Goal: Task Accomplishment & Management: Use online tool/utility

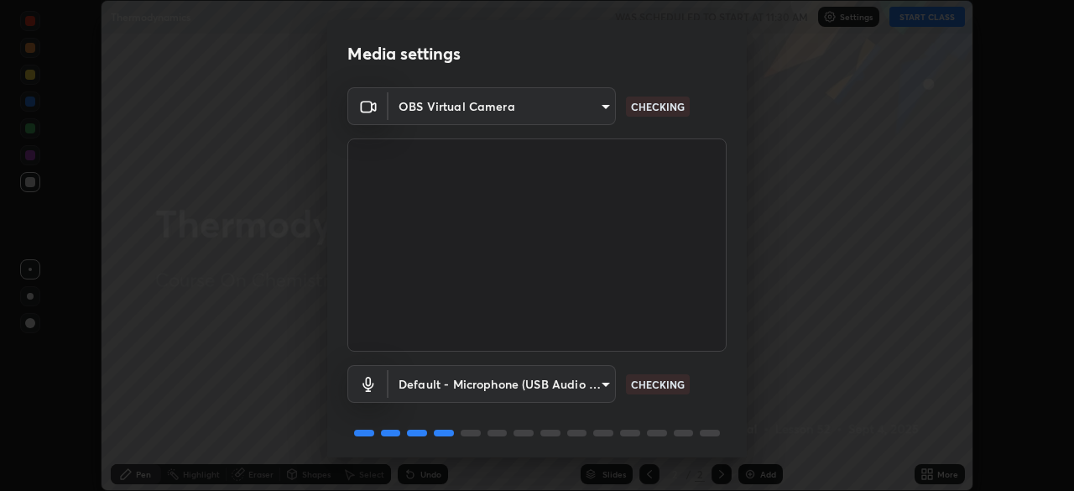
scroll to position [60, 0]
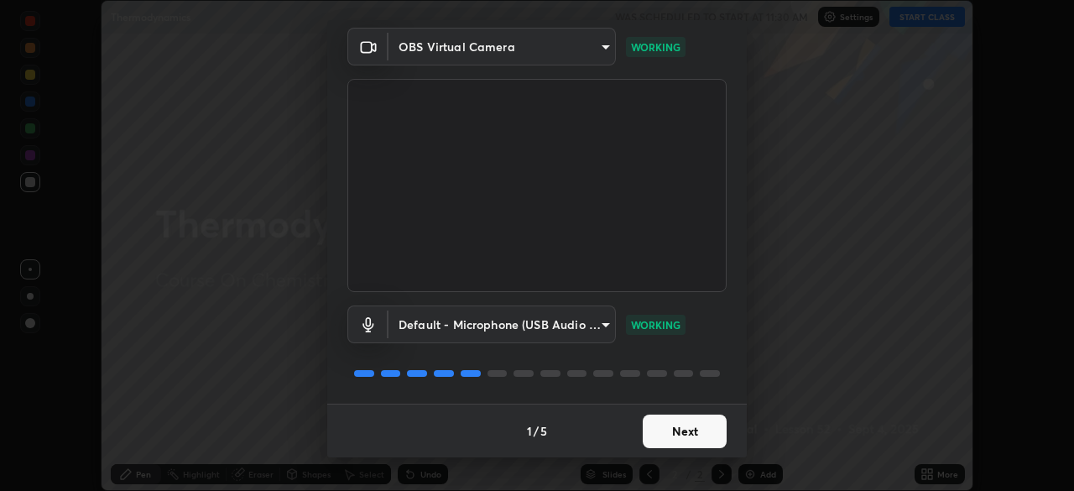
click at [700, 427] on button "Next" at bounding box center [685, 432] width 84 height 34
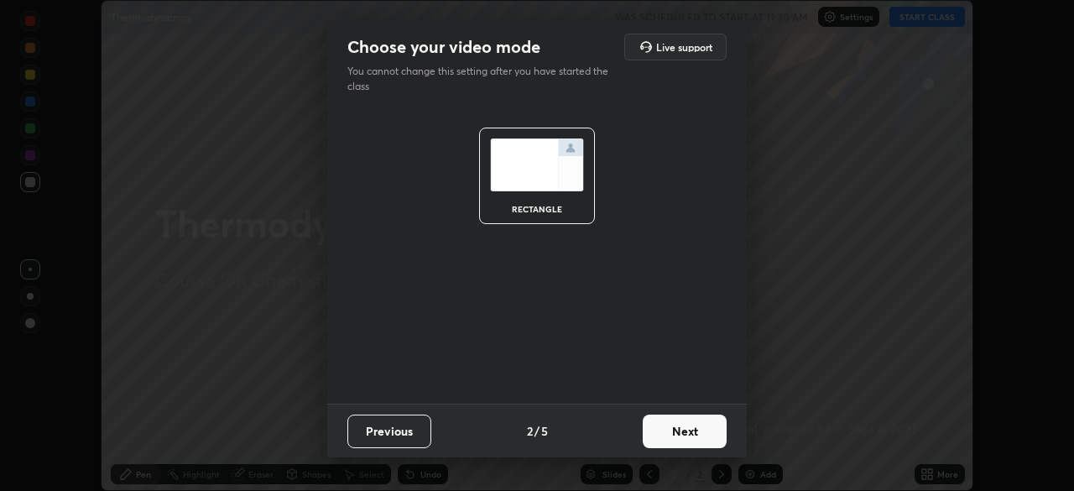
scroll to position [0, 0]
click at [695, 432] on button "Next" at bounding box center [685, 432] width 84 height 34
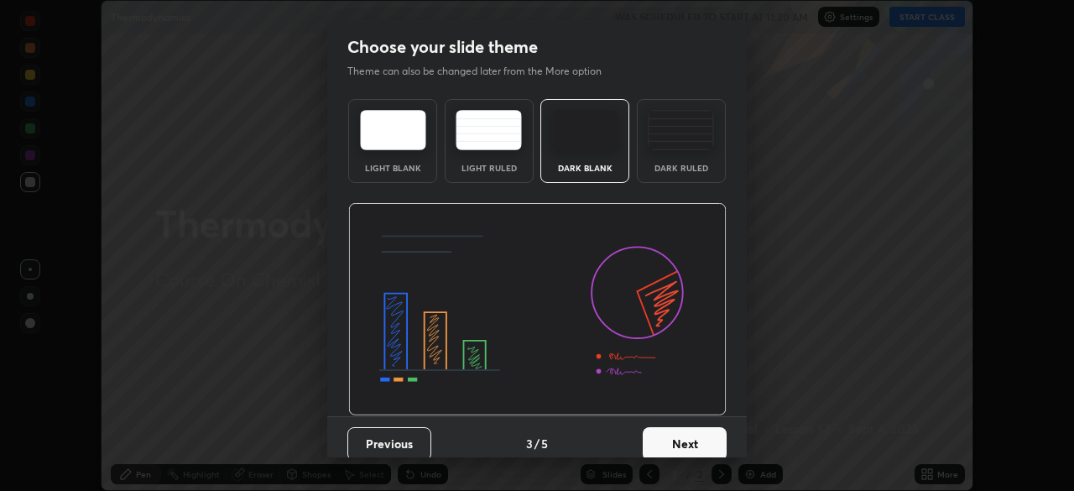
click at [693, 432] on button "Next" at bounding box center [685, 444] width 84 height 34
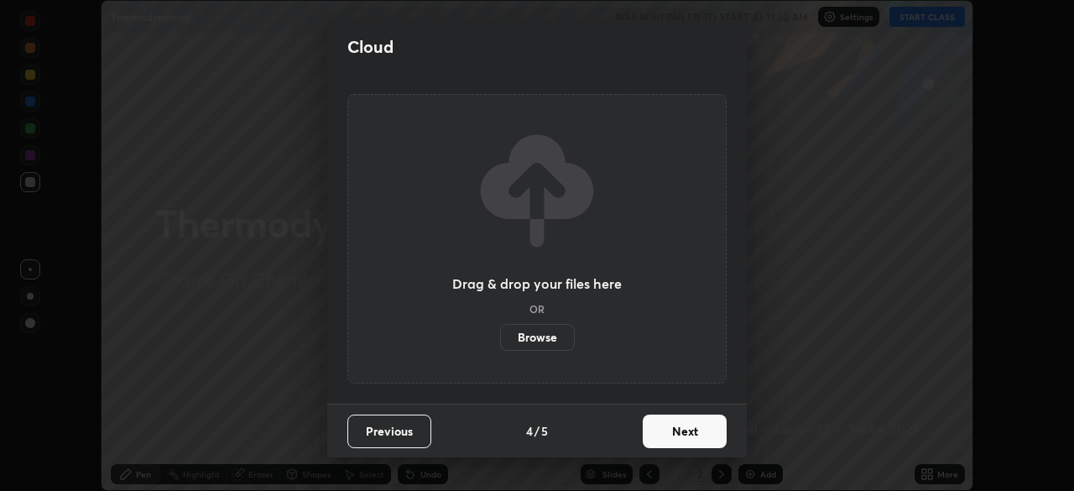
click at [694, 441] on button "Next" at bounding box center [685, 432] width 84 height 34
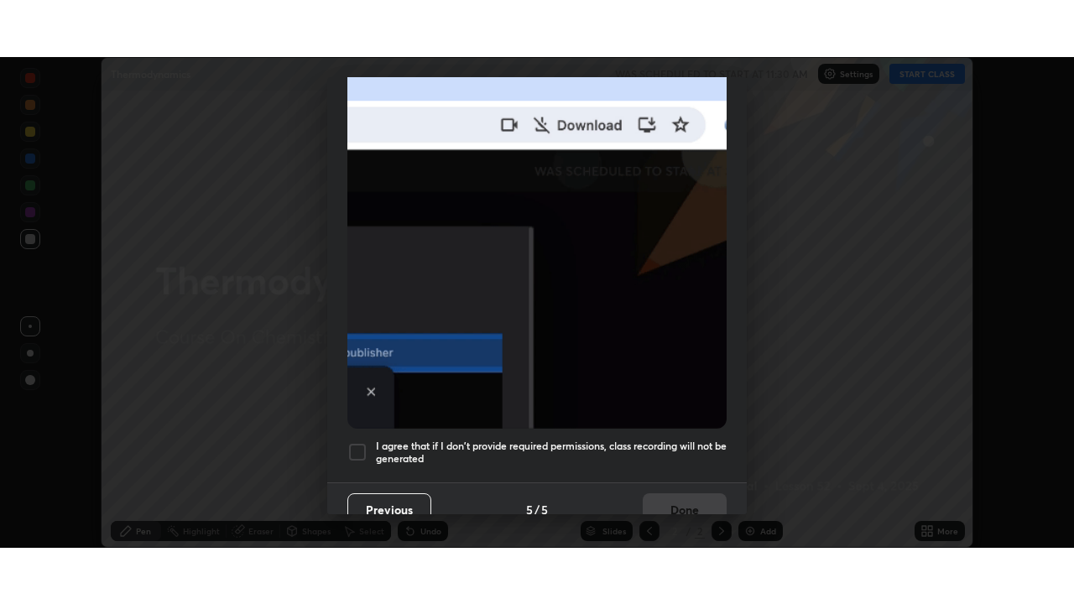
scroll to position [389, 0]
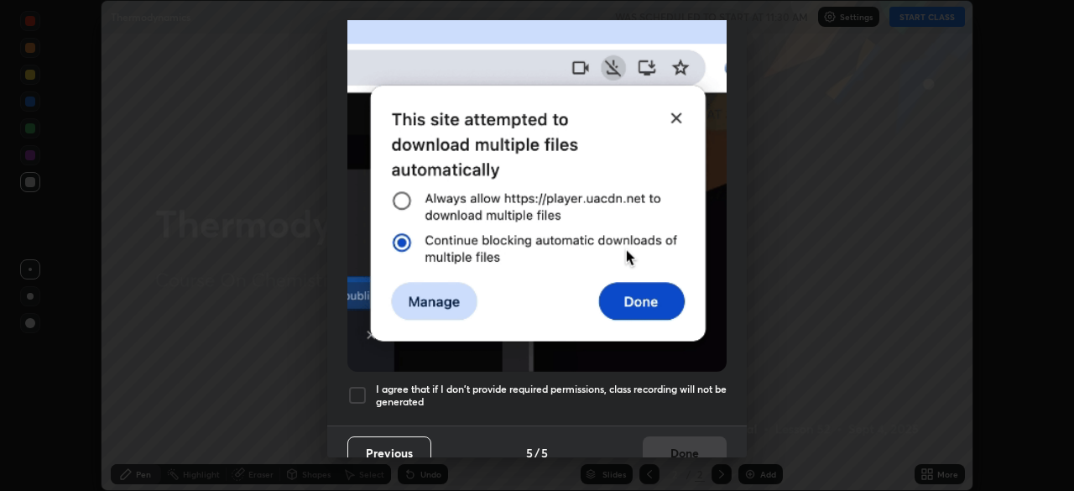
click at [357, 394] on div at bounding box center [357, 395] width 20 height 20
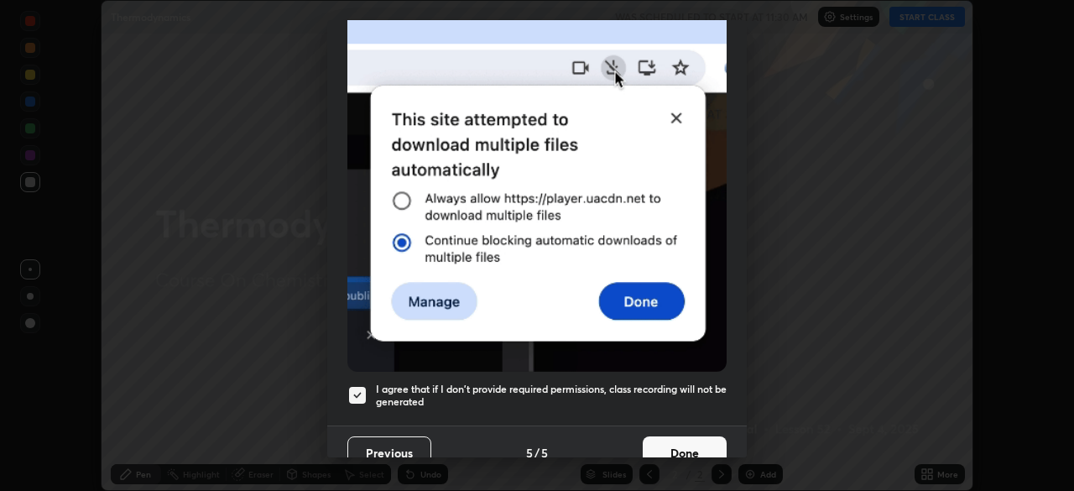
click at [671, 441] on button "Done" at bounding box center [685, 453] width 84 height 34
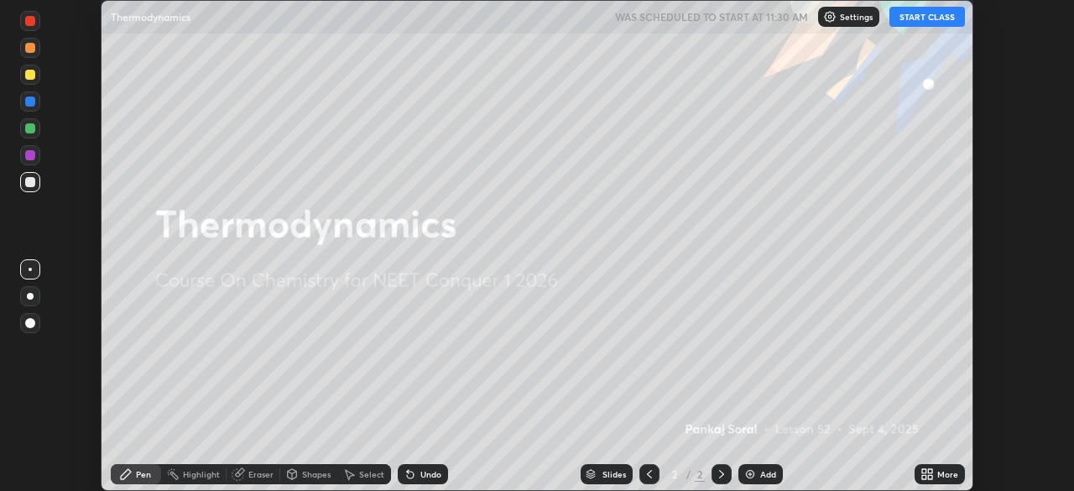
click at [934, 475] on div "More" at bounding box center [940, 474] width 50 height 20
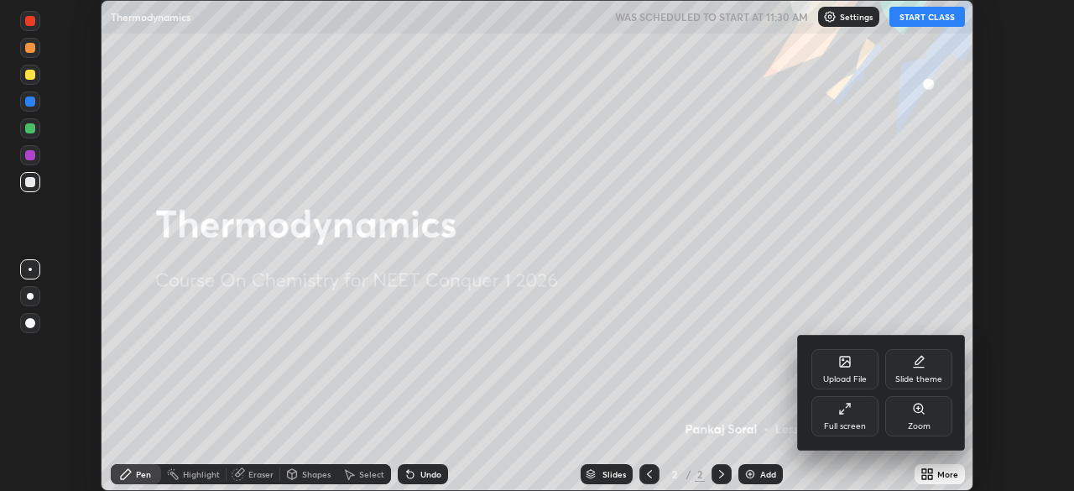
click at [1029, 107] on div at bounding box center [537, 245] width 1074 height 491
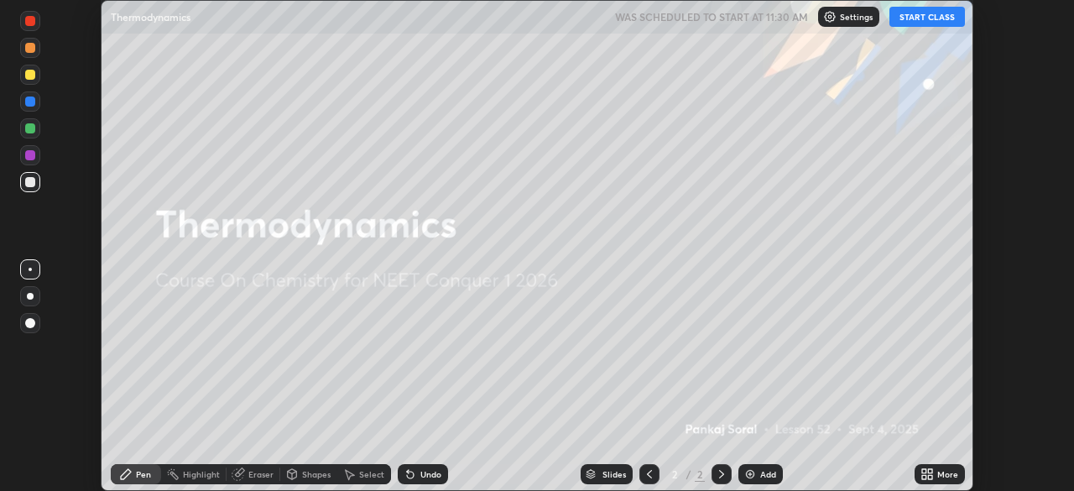
click at [934, 18] on button "START CLASS" at bounding box center [927, 17] width 76 height 20
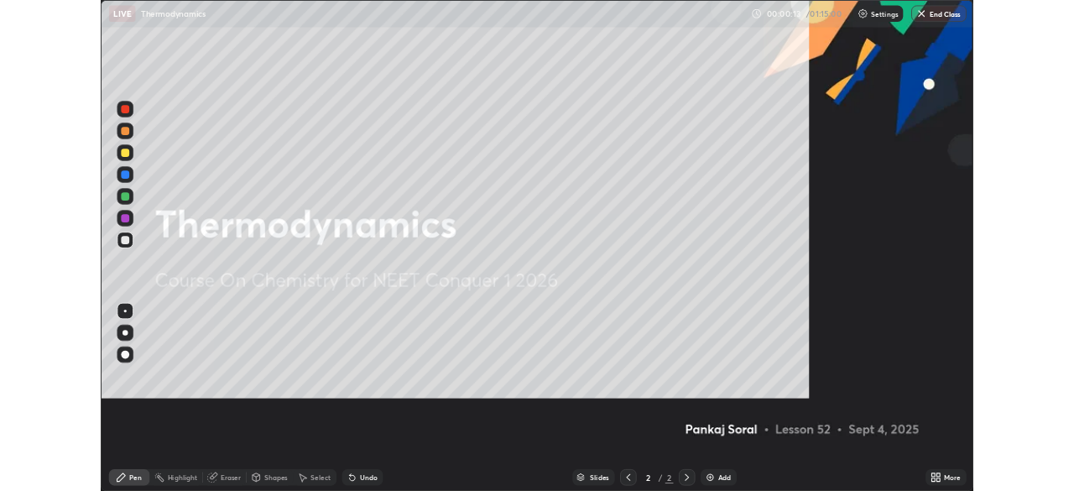
scroll to position [604, 1074]
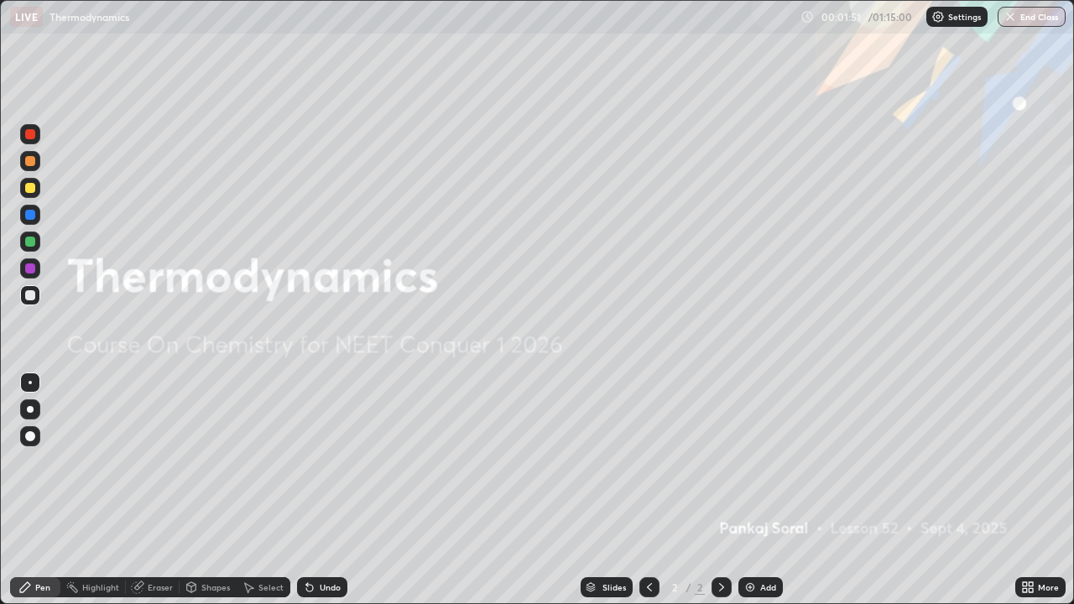
click at [1030, 490] on icon at bounding box center [1031, 584] width 4 height 4
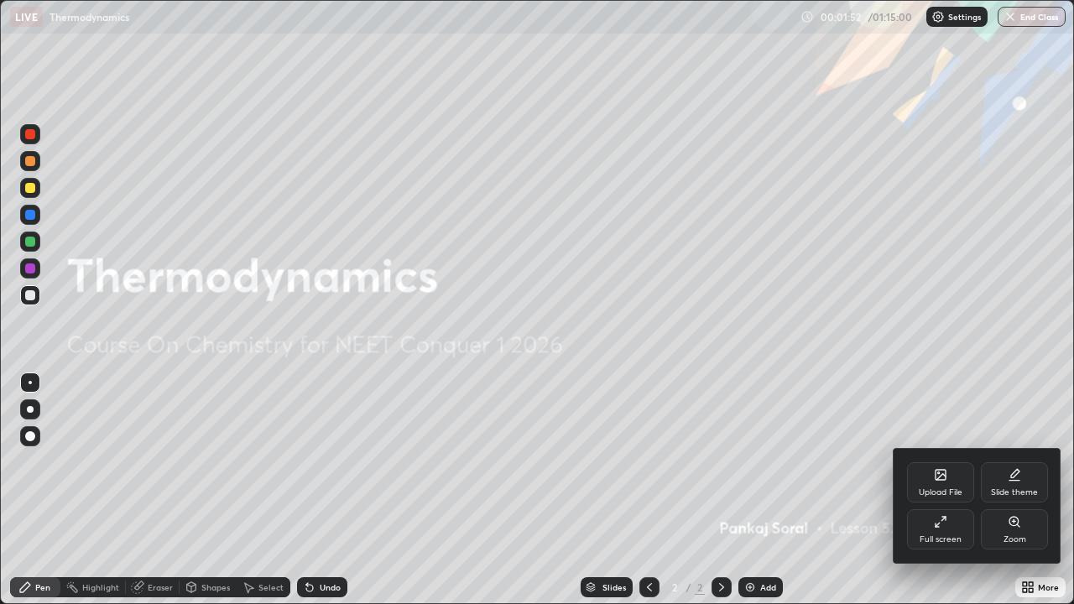
click at [942, 490] on div "Full screen" at bounding box center [941, 539] width 42 height 8
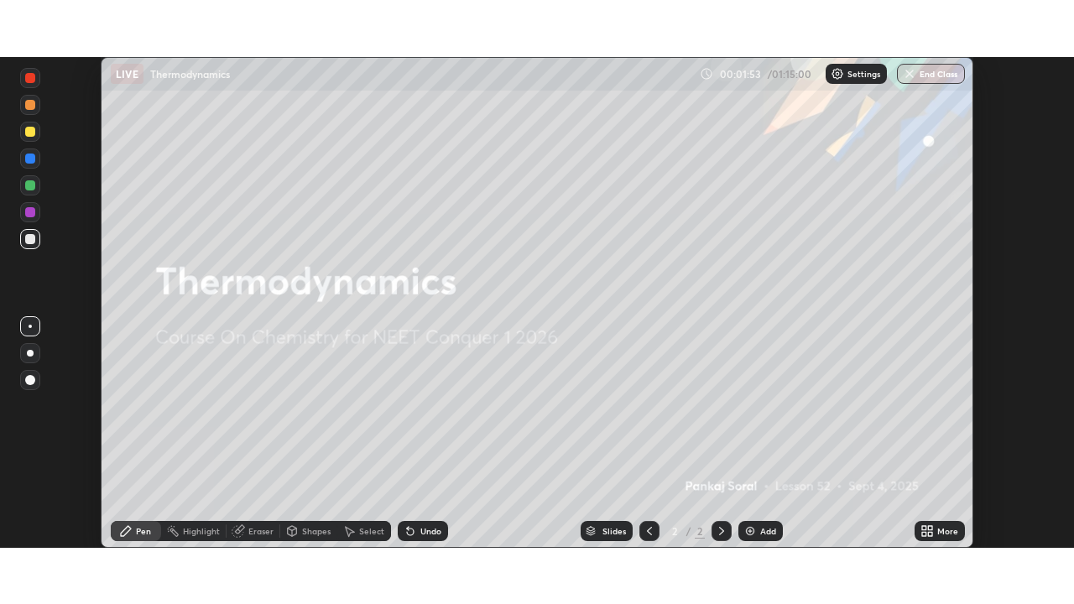
scroll to position [83422, 82839]
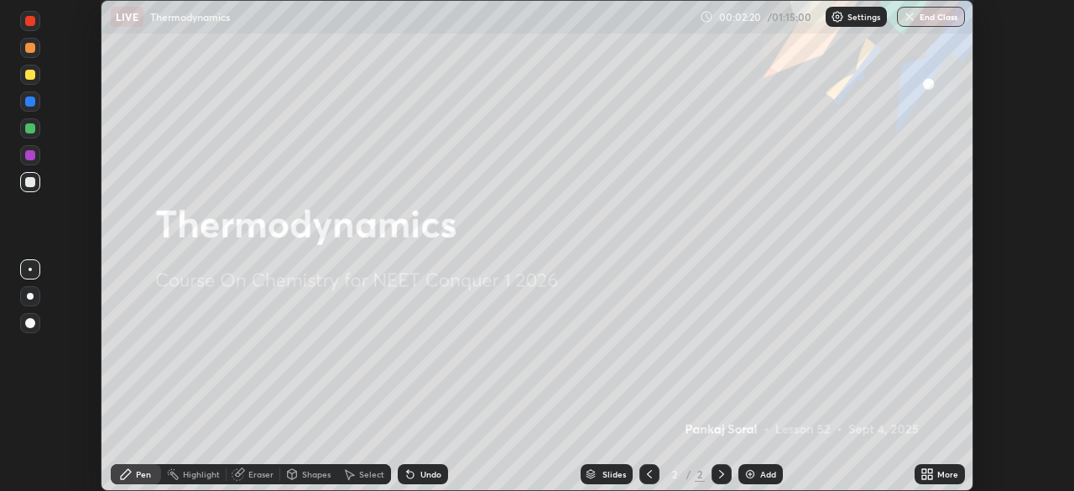
click at [752, 472] on img at bounding box center [749, 473] width 13 height 13
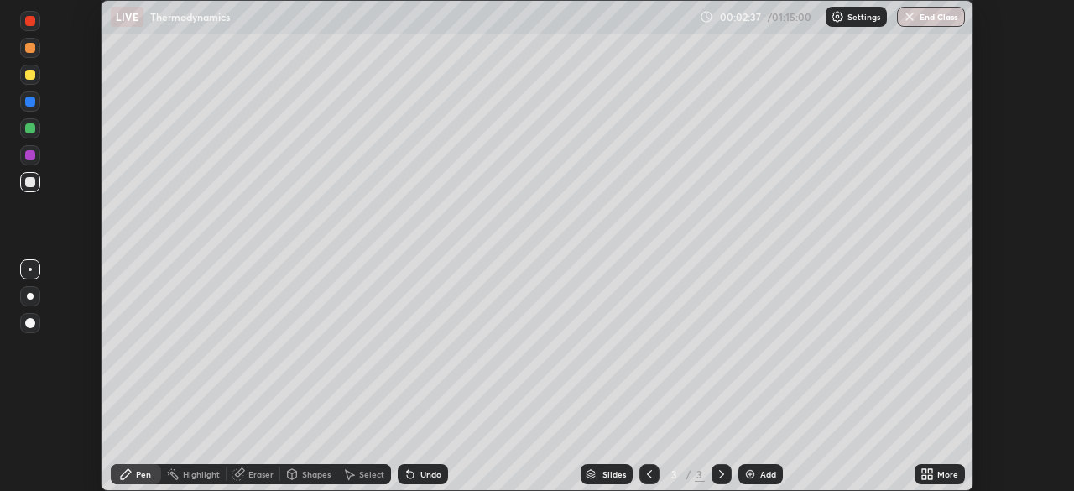
click at [931, 475] on icon at bounding box center [930, 477] width 4 height 4
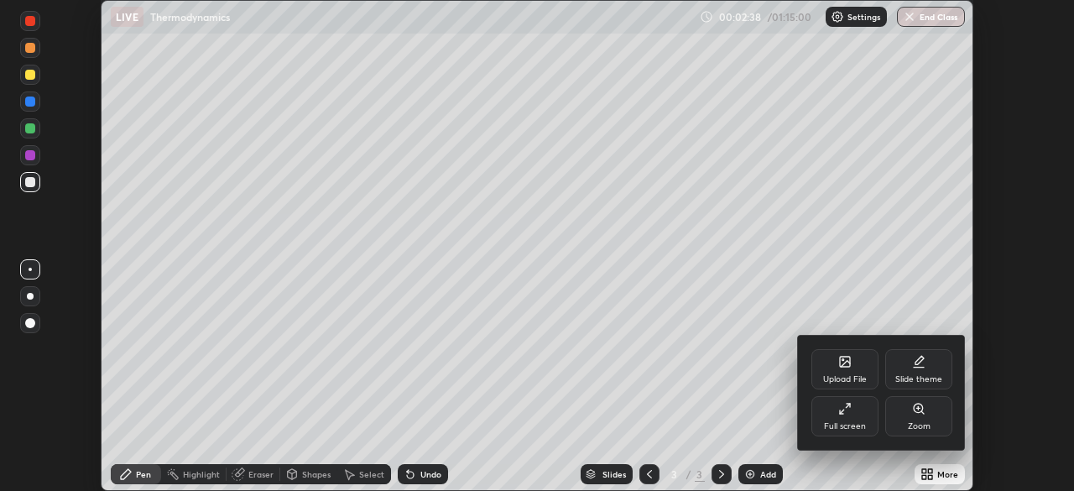
click at [842, 411] on icon at bounding box center [842, 411] width 4 height 4
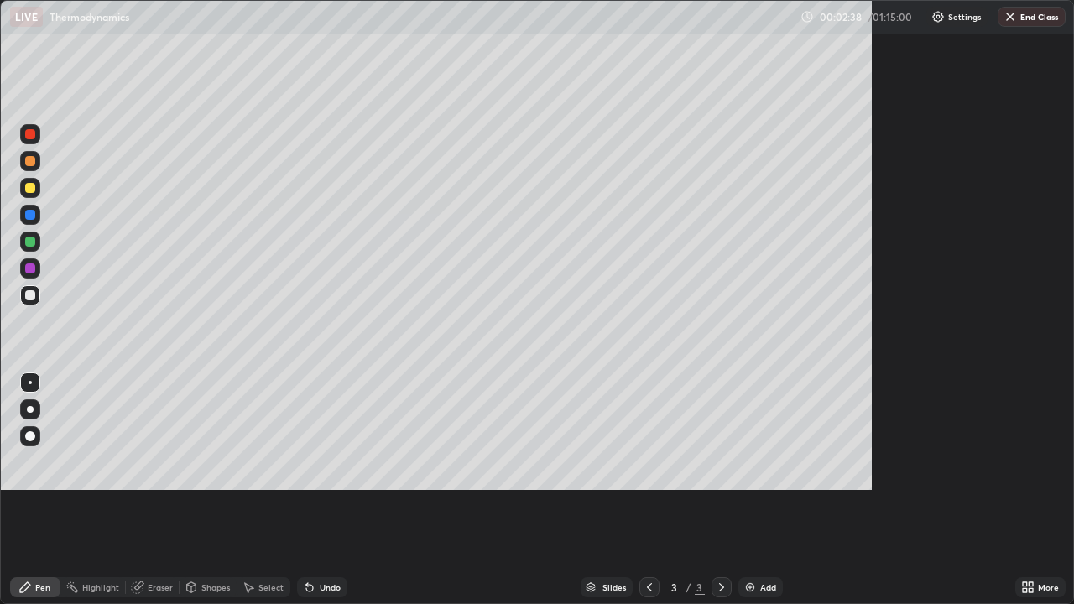
scroll to position [604, 1074]
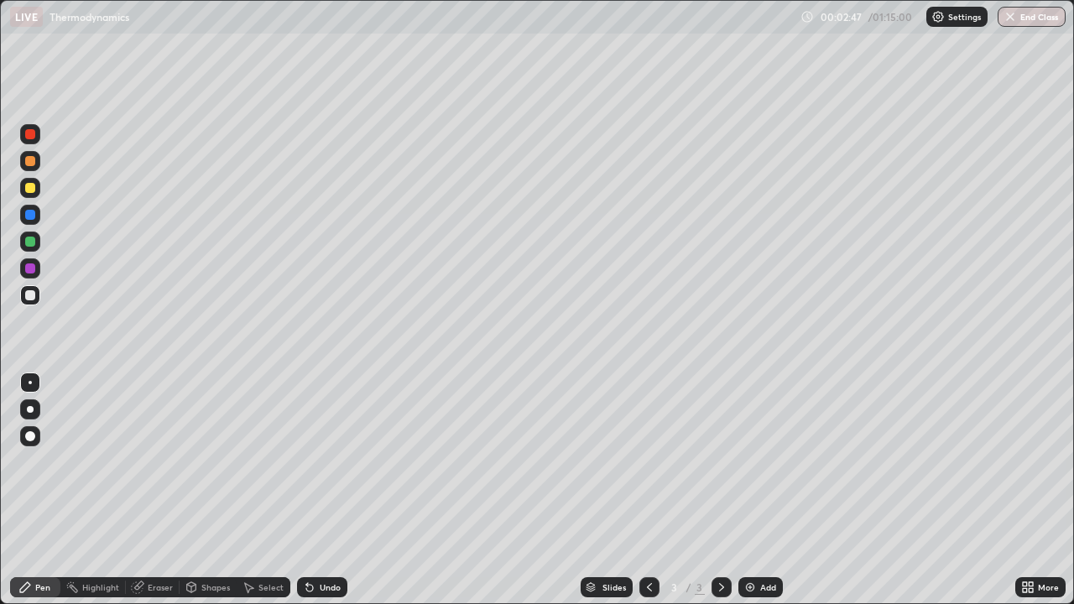
click at [30, 409] on div at bounding box center [30, 409] width 7 height 7
click at [154, 490] on div "Eraser" at bounding box center [160, 587] width 25 height 8
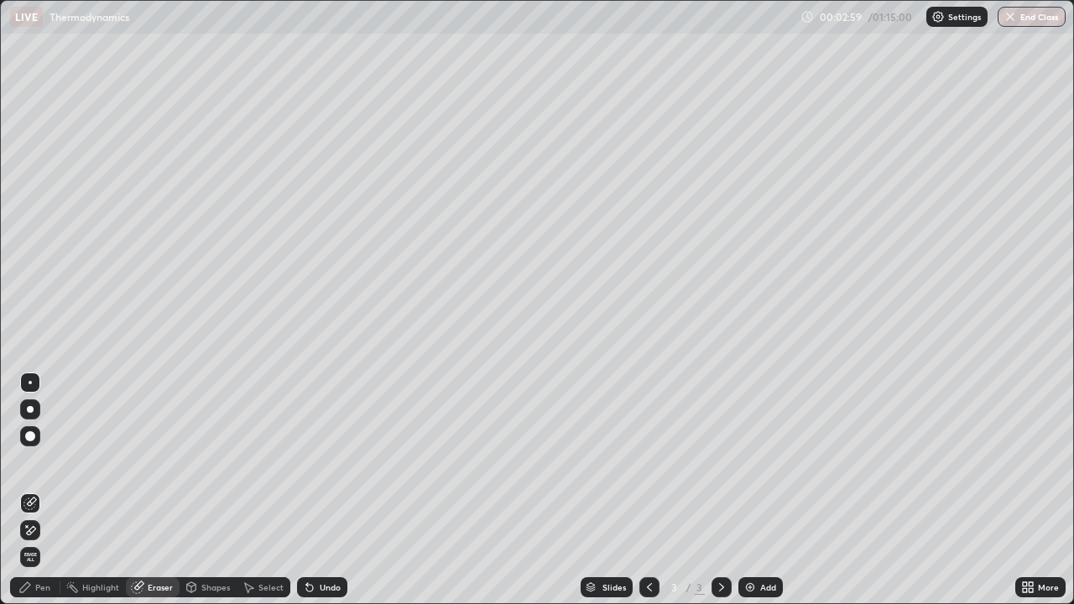
click at [31, 436] on div at bounding box center [30, 436] width 10 height 10
click at [31, 409] on div at bounding box center [30, 409] width 7 height 7
click at [35, 490] on div "Pen" at bounding box center [42, 587] width 15 height 8
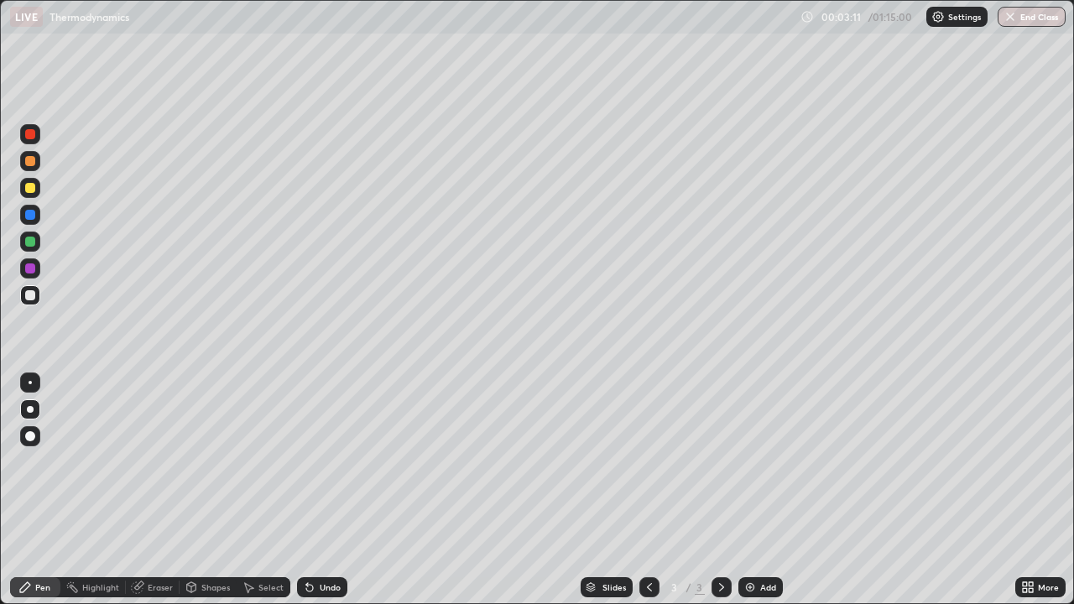
click at [33, 241] on div at bounding box center [30, 242] width 10 height 10
